Goal: Task Accomplishment & Management: Complete application form

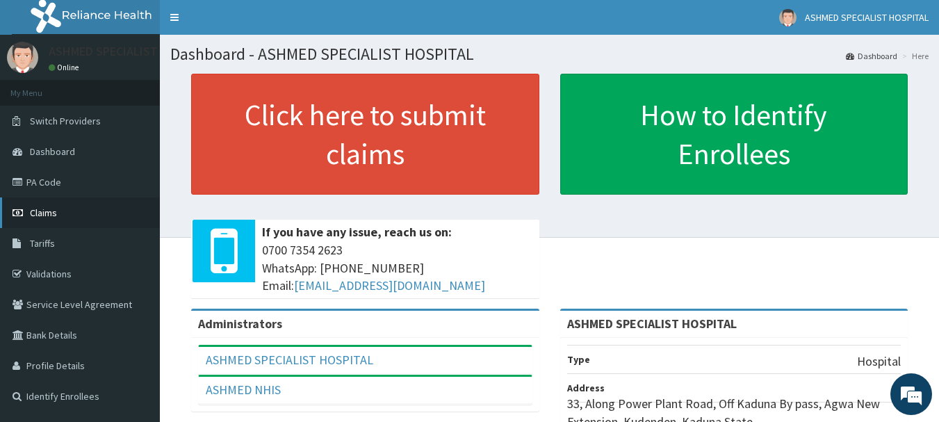
click at [48, 214] on span "Claims" at bounding box center [43, 212] width 27 height 13
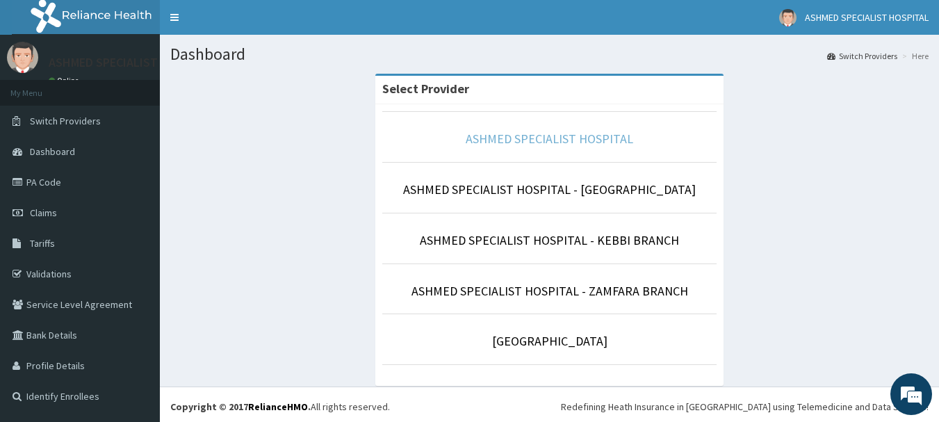
click at [517, 140] on link "ASHMED SPECIALIST HOSPITAL" at bounding box center [548, 139] width 167 height 16
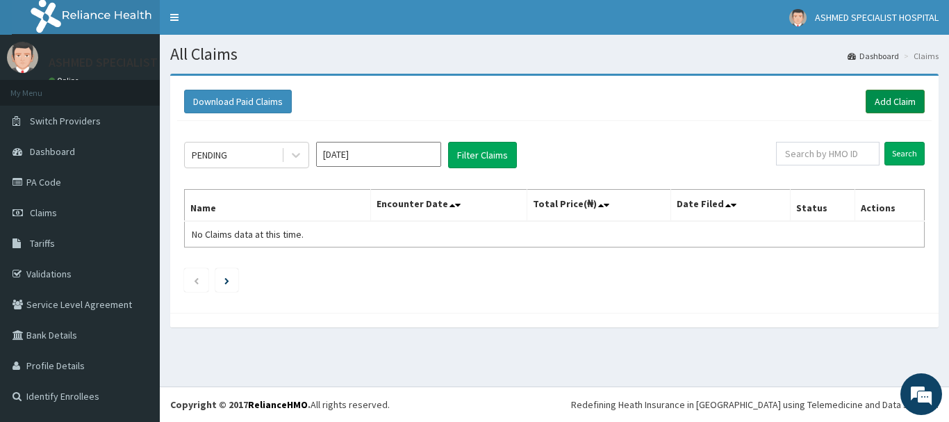
click at [902, 101] on link "Add Claim" at bounding box center [895, 102] width 59 height 24
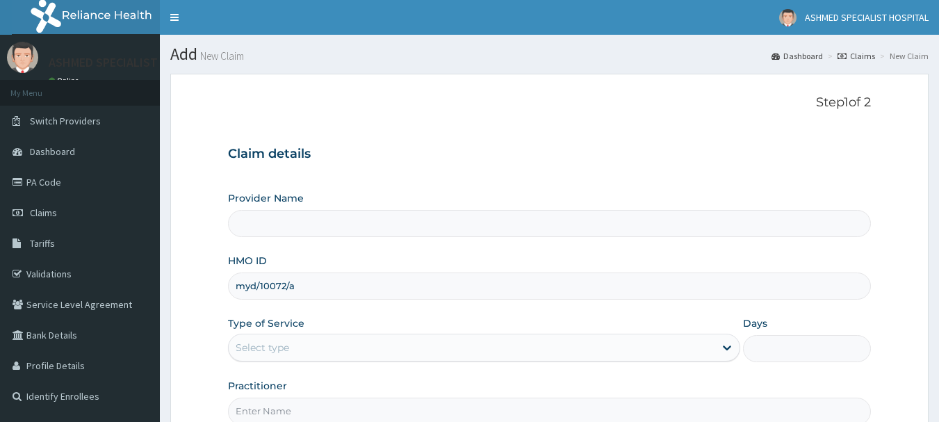
type input "myd/10072/a"
click at [263, 341] on div "Select type" at bounding box center [261, 347] width 53 height 14
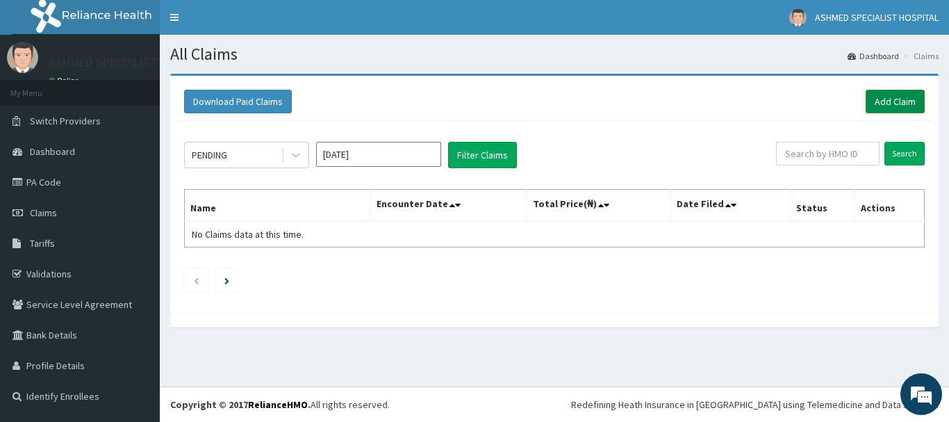
click at [899, 97] on link "Add Claim" at bounding box center [895, 102] width 59 height 24
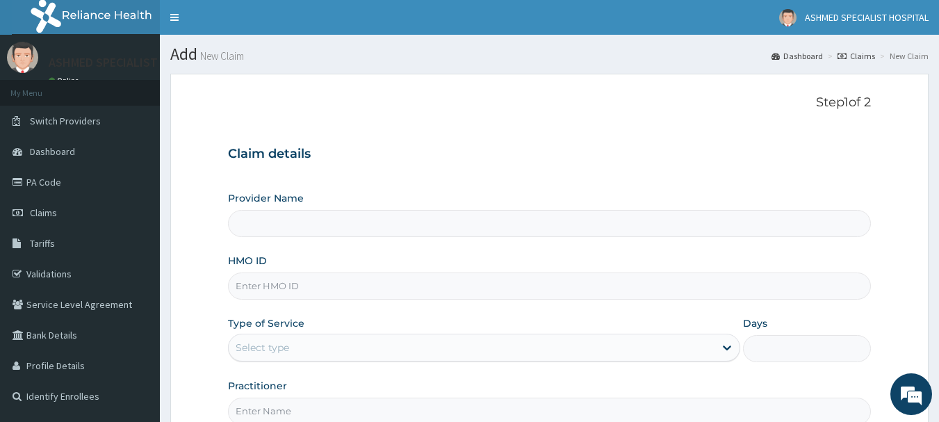
type input "ASHMED SPECIALIST HOSPITAL"
click at [260, 283] on input "HMO ID" at bounding box center [549, 285] width 643 height 27
type input "myf/10194/a"
click at [267, 345] on div "Select type" at bounding box center [261, 347] width 53 height 14
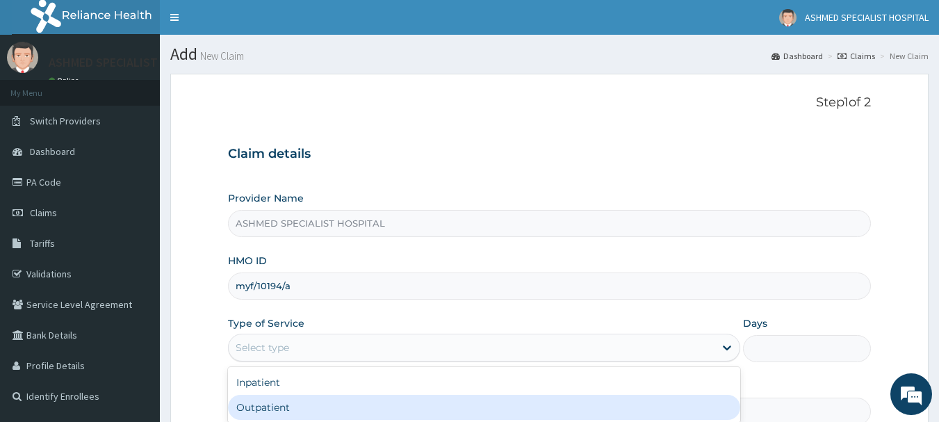
click at [265, 402] on div "Outpatient" at bounding box center [484, 407] width 512 height 25
type input "1"
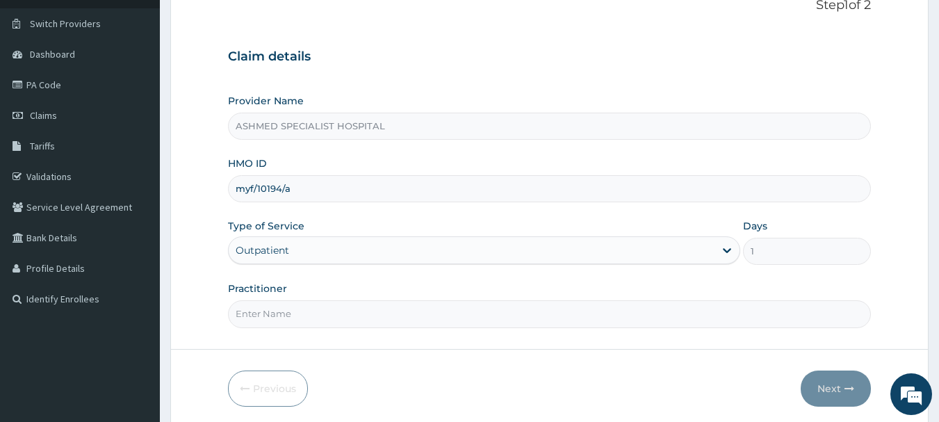
scroll to position [149, 0]
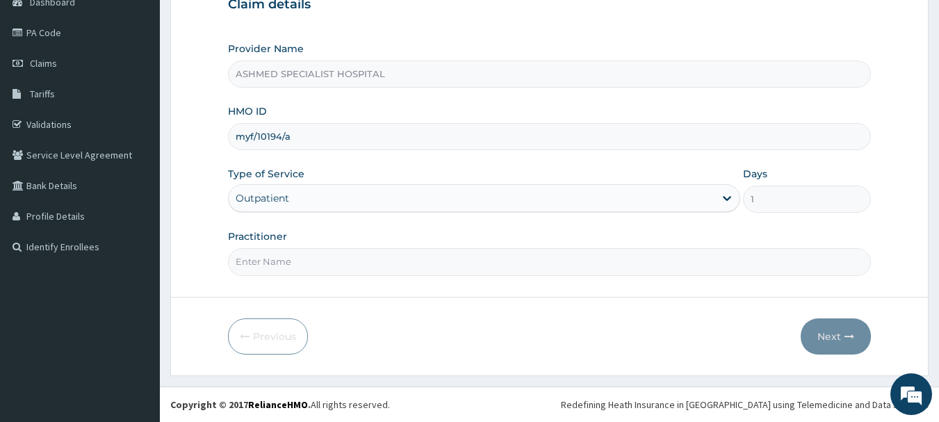
click at [272, 263] on input "Practitioner" at bounding box center [549, 261] width 643 height 27
type input "[PERSON_NAME] ODESA"
click at [820, 333] on button "Next" at bounding box center [835, 336] width 70 height 36
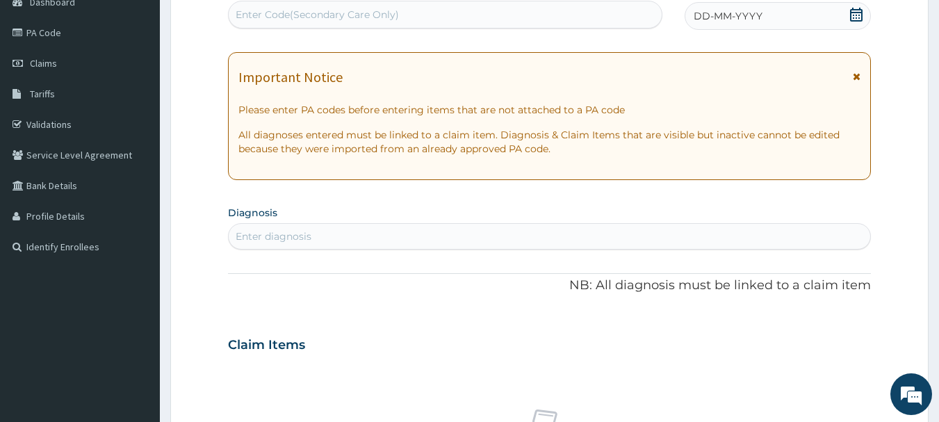
click at [857, 15] on icon at bounding box center [856, 15] width 14 height 14
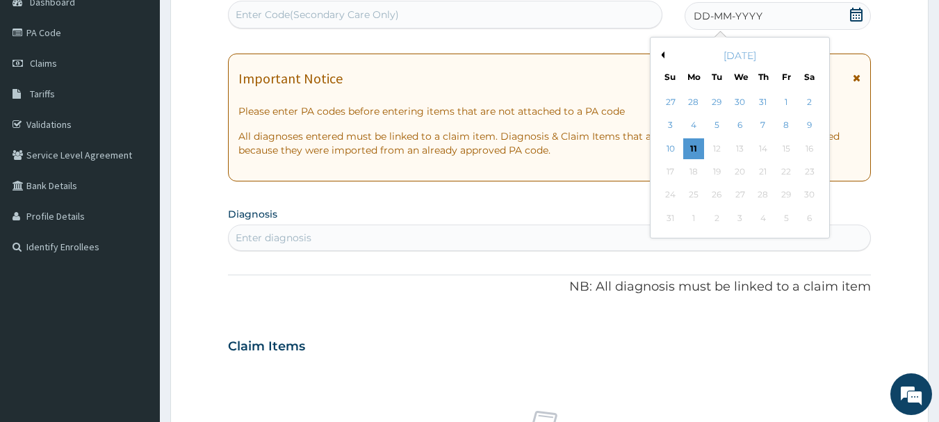
click at [662, 54] on button "Previous Month" at bounding box center [660, 54] width 7 height 7
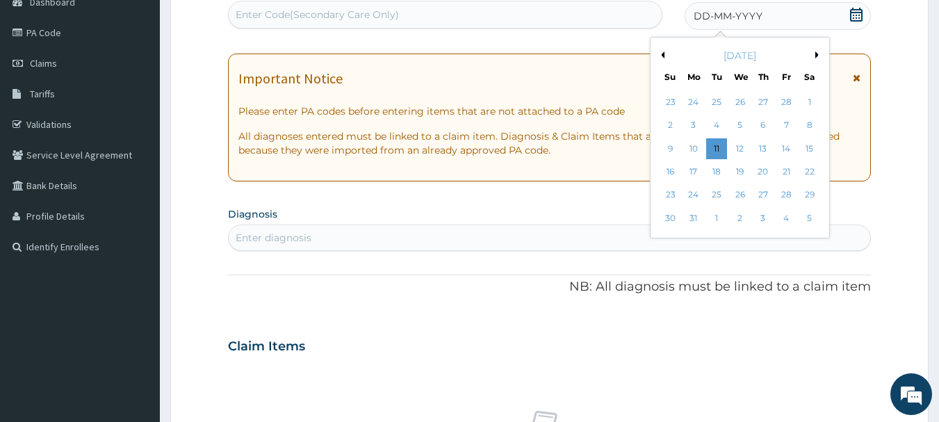
click at [662, 54] on button "Previous Month" at bounding box center [660, 54] width 7 height 7
click at [674, 188] on div "23" at bounding box center [670, 195] width 21 height 21
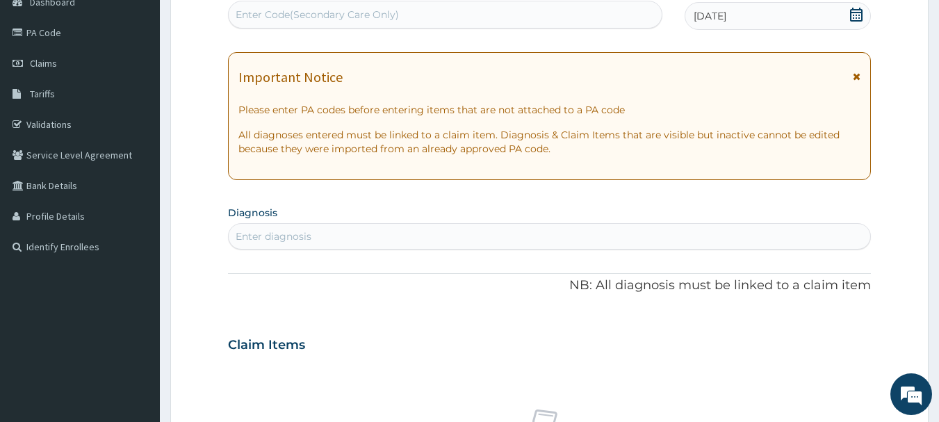
click at [347, 16] on div "Enter Code(Secondary Care Only)" at bounding box center [316, 15] width 163 height 14
paste input "IFP/10077/C"
type input "I"
type input "PA/3359D3"
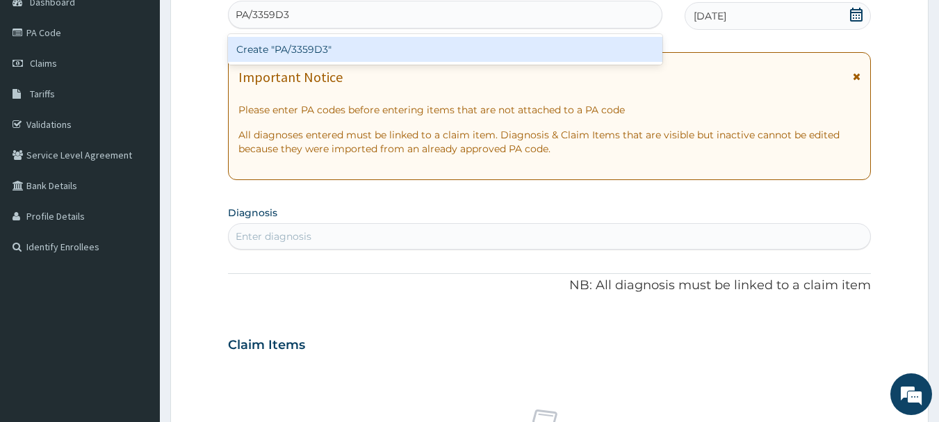
click at [331, 50] on div "Create "PA/3359D3"" at bounding box center [445, 49] width 435 height 25
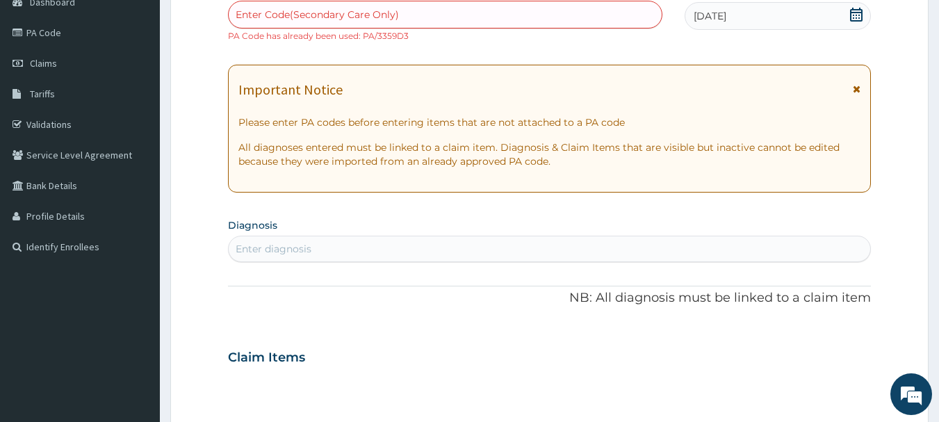
click at [308, 6] on div "Enter Code(Secondary Care Only)" at bounding box center [445, 14] width 433 height 22
click at [349, 12] on div "Enter Code(Secondary Care Only)" at bounding box center [316, 15] width 163 height 14
click at [395, 35] on small "PA Code has already been used: PA/3359D3" at bounding box center [318, 36] width 181 height 10
click at [336, 10] on div "Enter Code(Secondary Care Only)" at bounding box center [316, 15] width 163 height 14
type input "PA/33S9D3"
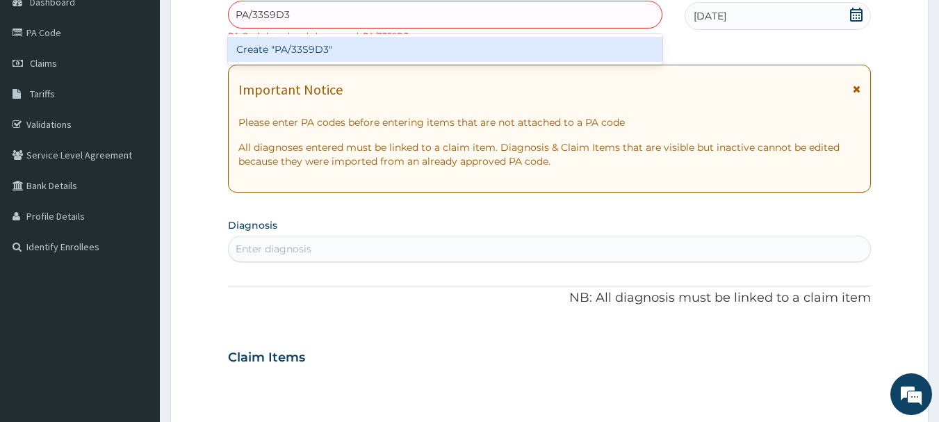
click at [324, 56] on div "Create "PA/33S9D3"" at bounding box center [445, 49] width 435 height 25
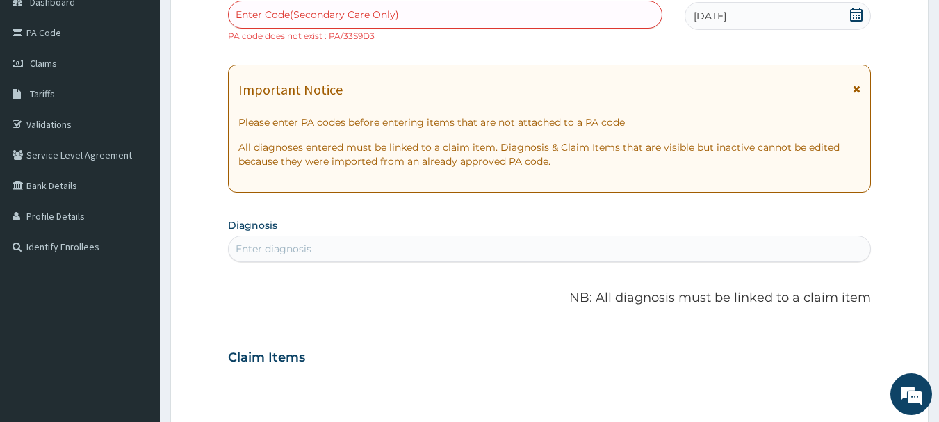
click at [441, 8] on div "Enter Code(Secondary Care Only)" at bounding box center [445, 14] width 433 height 22
paste input "PA/3359D3"
type input "PA/3359D3"
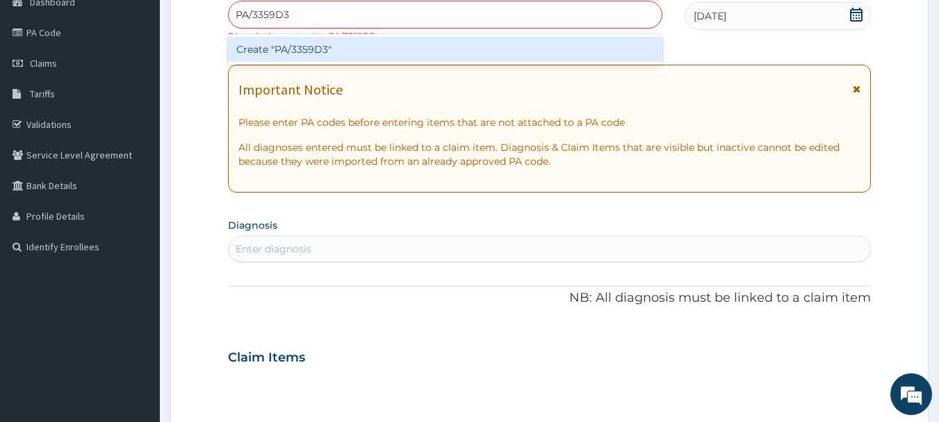
click at [355, 45] on div "Create "PA/3359D3"" at bounding box center [445, 49] width 435 height 25
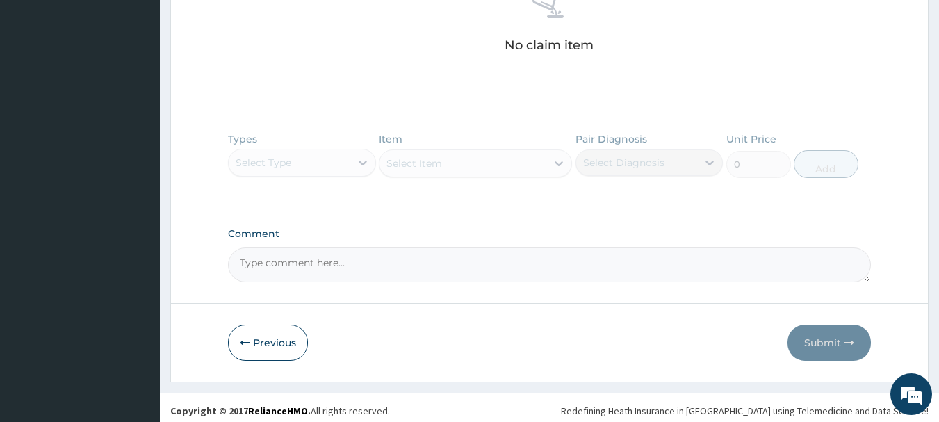
scroll to position [588, 0]
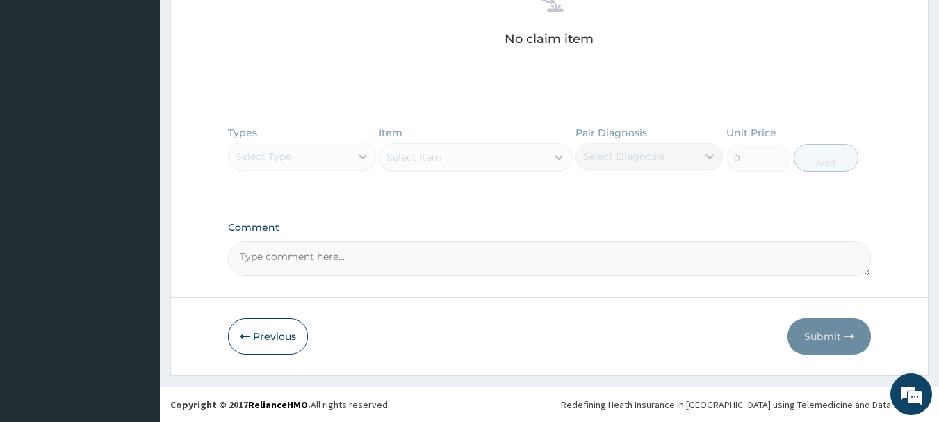
click at [303, 258] on textarea "Comment" at bounding box center [549, 258] width 643 height 35
paste textarea "PA/3359D3"
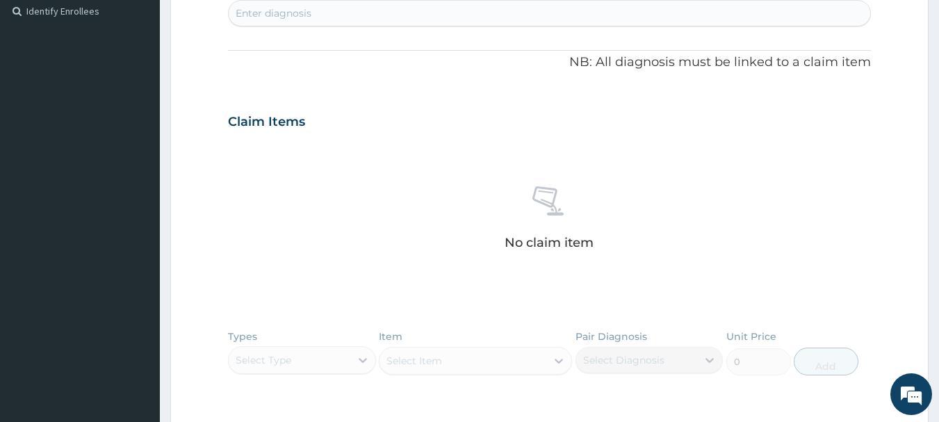
scroll to position [383, 0]
type textarea "PA/3359D3"
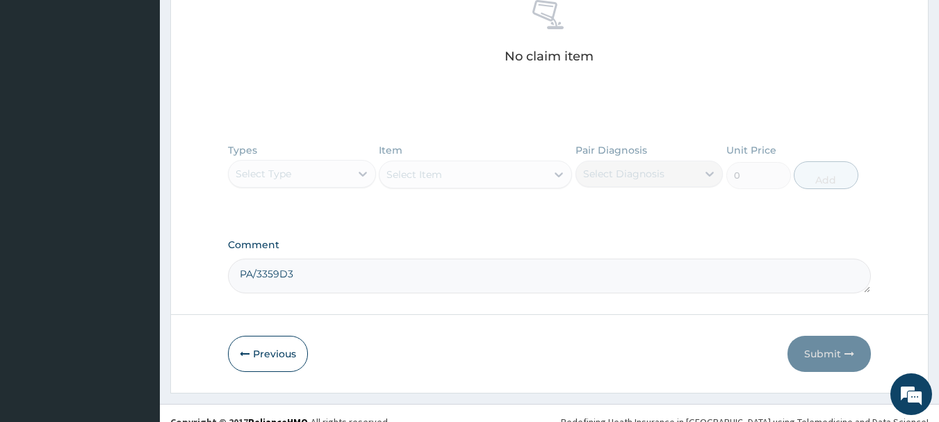
scroll to position [588, 0]
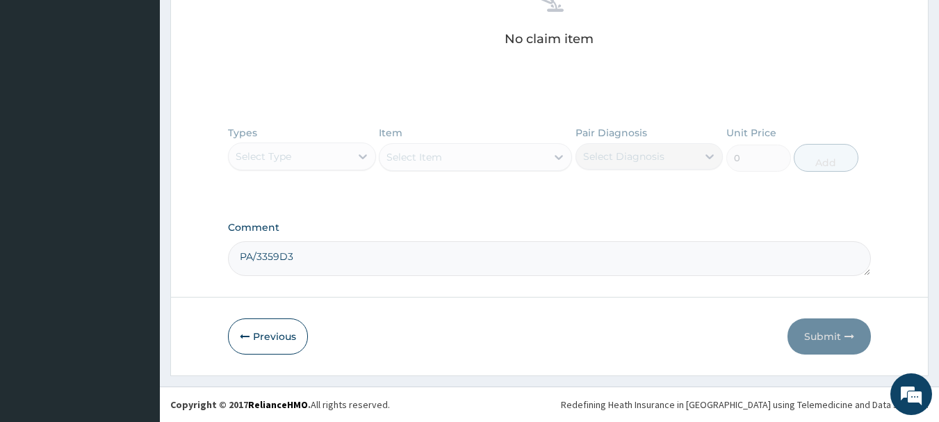
click at [356, 160] on div "Types Select Type Item Select Item Pair Diagnosis Select Diagnosis Unit Price 0…" at bounding box center [549, 159] width 643 height 81
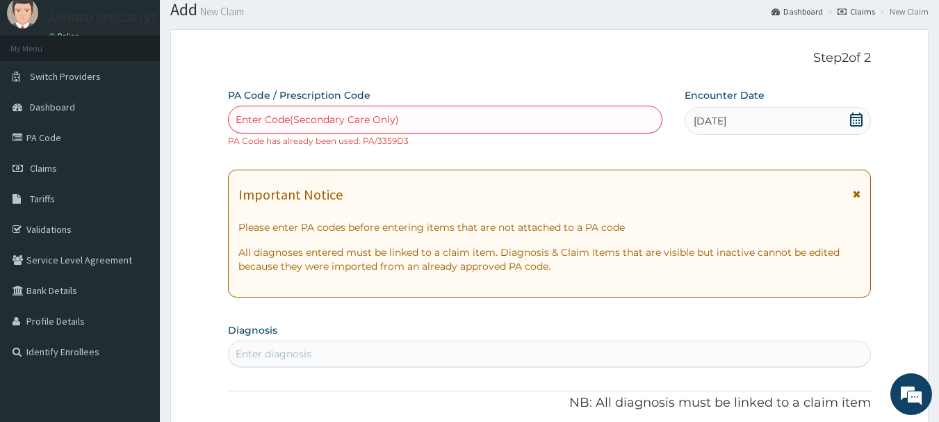
scroll to position [42, 0]
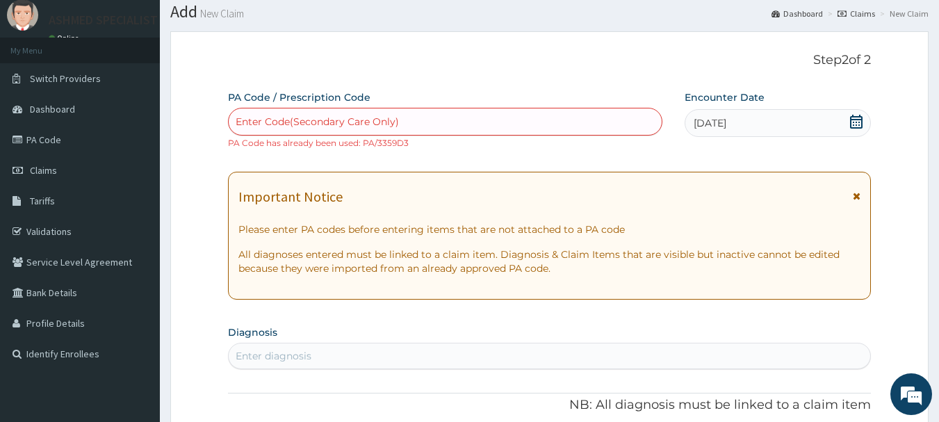
click at [283, 353] on div "Enter diagnosis" at bounding box center [273, 356] width 76 height 14
paste input "g"
type input "gestation"
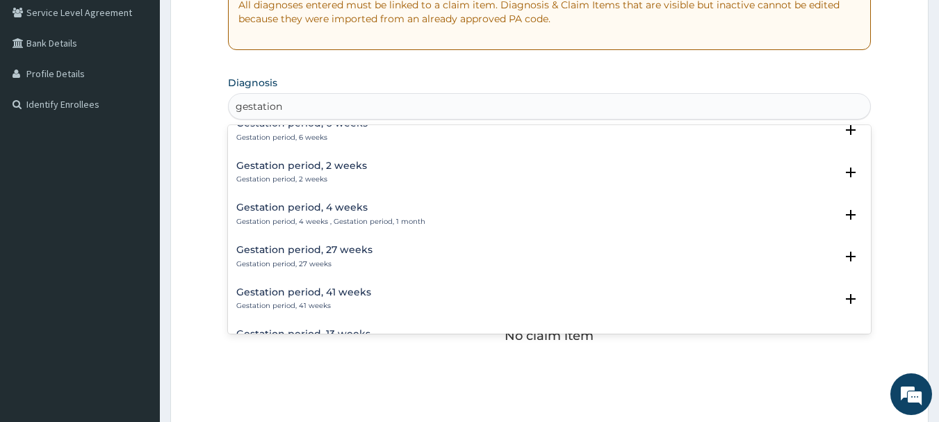
scroll to position [945, 0]
click at [315, 245] on h4 "Gestation period, 27 weeks" at bounding box center [304, 247] width 136 height 10
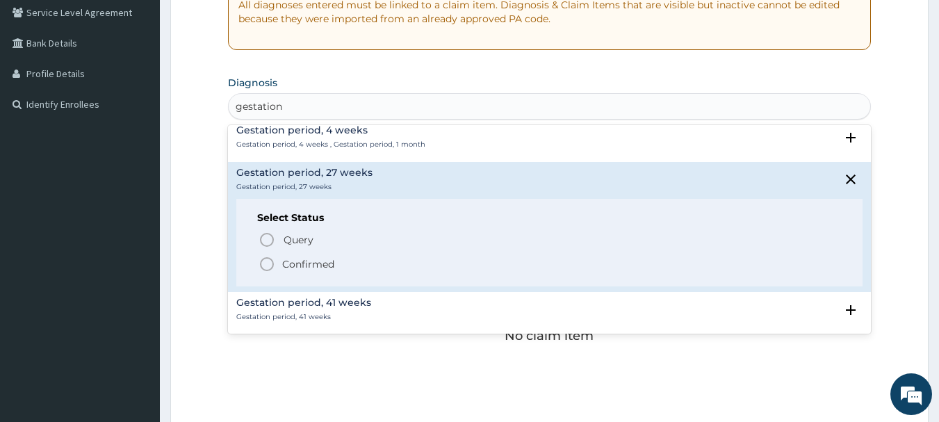
scroll to position [1028, 0]
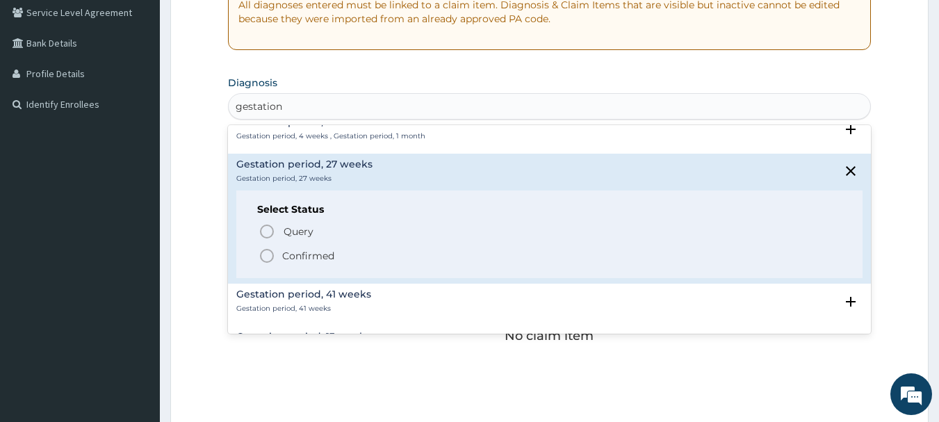
click at [267, 255] on icon "status option filled" at bounding box center [266, 255] width 17 height 17
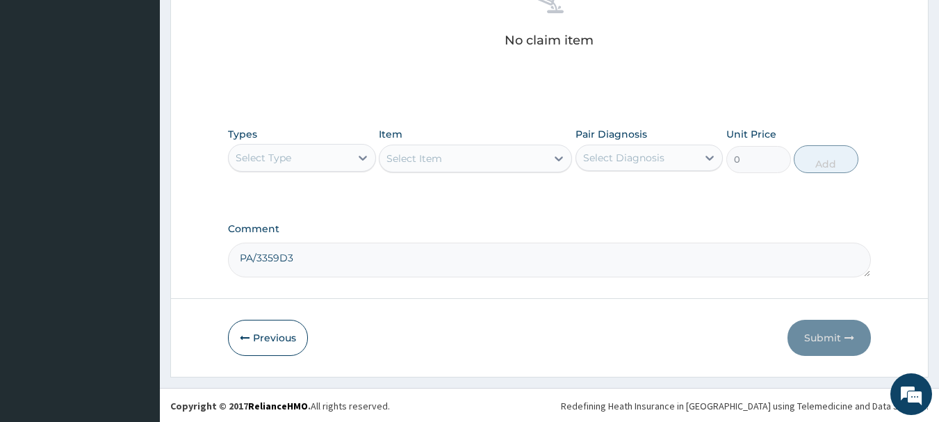
scroll to position [593, 0]
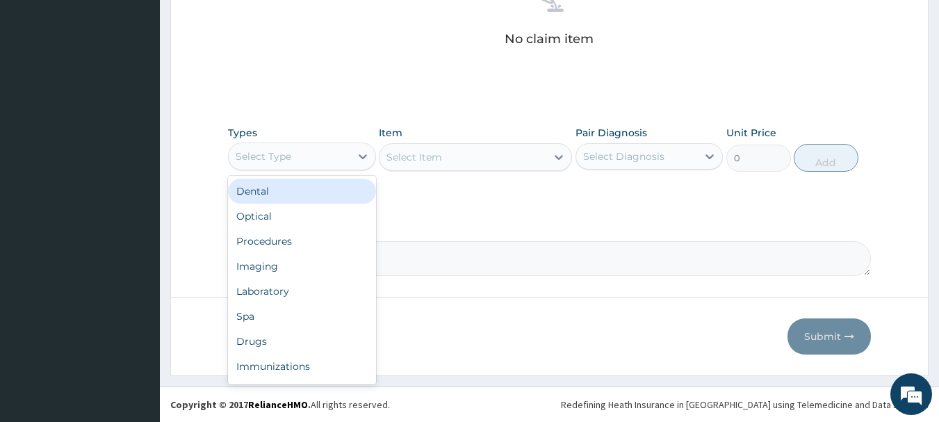
click at [339, 157] on div "Select Type" at bounding box center [290, 156] width 122 height 22
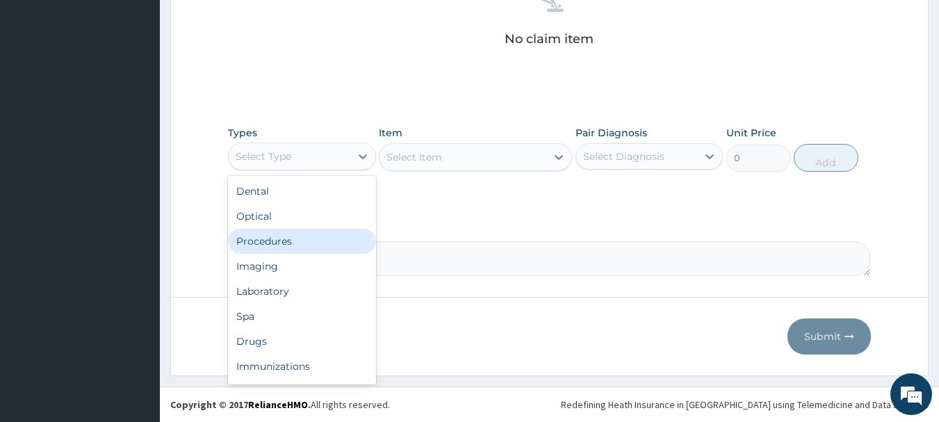
click at [292, 236] on div "Procedures" at bounding box center [302, 241] width 148 height 25
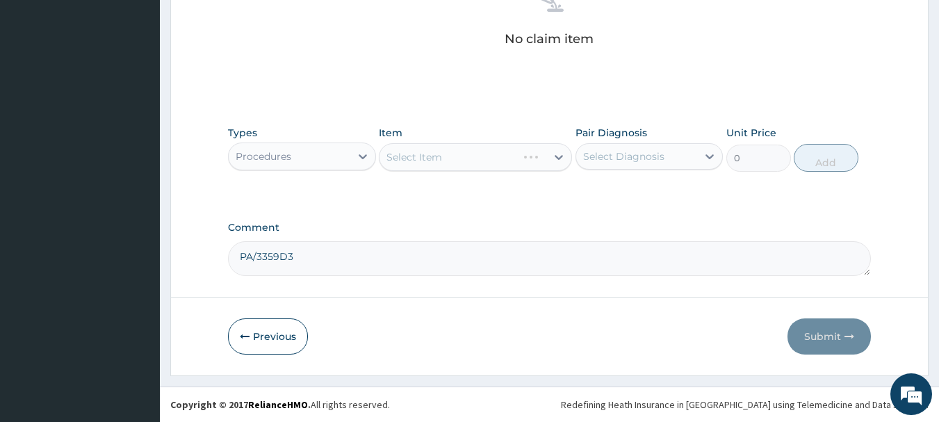
click at [437, 158] on div "Select Item" at bounding box center [475, 157] width 193 height 28
click at [539, 152] on div "Select Item" at bounding box center [475, 157] width 193 height 28
click at [552, 159] on div "Select Item" at bounding box center [475, 157] width 193 height 28
click at [559, 158] on div "Select Item" at bounding box center [475, 157] width 193 height 28
click at [493, 152] on div "Select Item" at bounding box center [475, 157] width 193 height 28
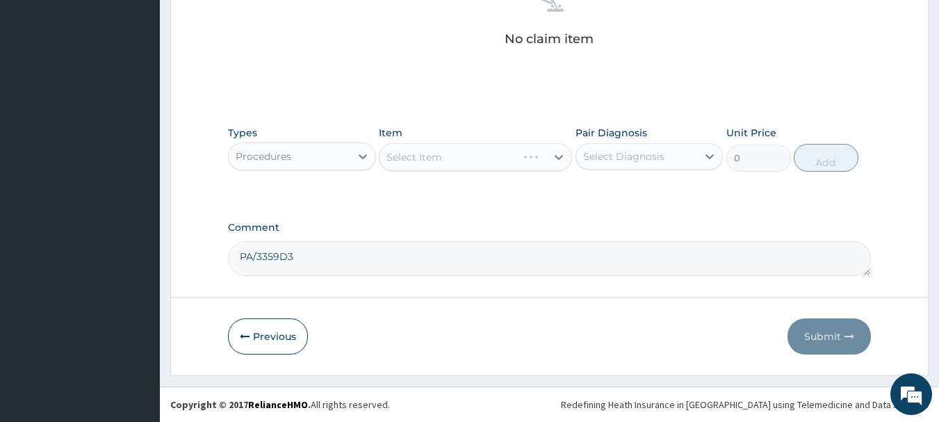
click at [558, 154] on div "Select Item" at bounding box center [475, 157] width 193 height 28
click at [550, 160] on div "Select Item" at bounding box center [475, 157] width 193 height 28
click at [553, 163] on div "Select Item" at bounding box center [475, 157] width 193 height 28
